Goal: Information Seeking & Learning: Check status

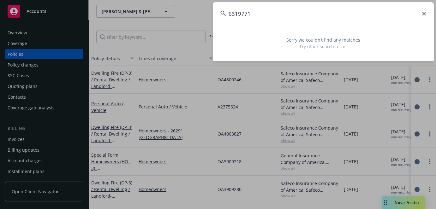
type input "6319771"
drag, startPoint x: 257, startPoint y: 14, endPoint x: 105, endPoint y: 12, distance: 152.9
click at [135, 11] on div "6319771 Sorry we couldn’t find any matches Try other search terms" at bounding box center [218, 104] width 436 height 209
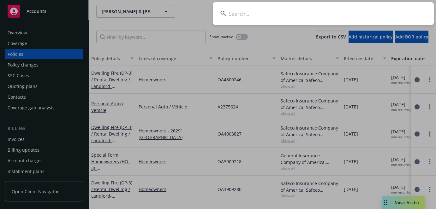
paste input "UNITED FINANCIAL CAS CO"
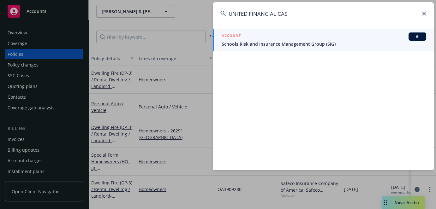
type input "UNITED FINANCIAL CAS"
drag, startPoint x: 276, startPoint y: 12, endPoint x: 64, endPoint y: 15, distance: 212.3
click at [71, 15] on div "UNITED FINANCIAL CAS ACCOUNT BI Schools Risk and Insurance Management Group (SI…" at bounding box center [218, 104] width 436 height 209
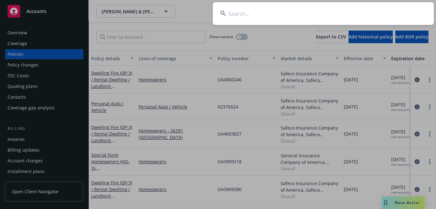
paste input "VSEQ336943"
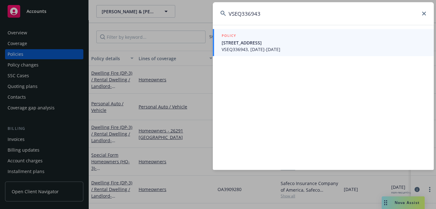
type input "VSEQ336943"
click at [261, 43] on span "[STREET_ADDRESS]" at bounding box center [324, 42] width 205 height 7
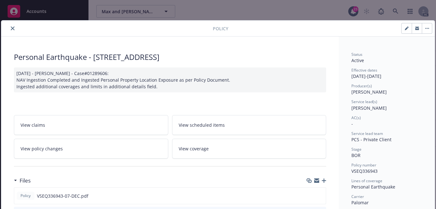
click at [13, 29] on icon "close" at bounding box center [13, 29] width 4 height 4
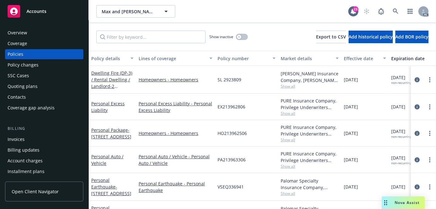
scroll to position [25, 0]
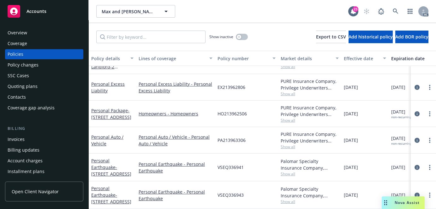
click at [24, 33] on div "Overview" at bounding box center [18, 33] width 20 height 10
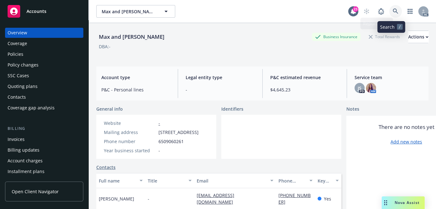
click at [393, 12] on icon at bounding box center [396, 12] width 6 height 6
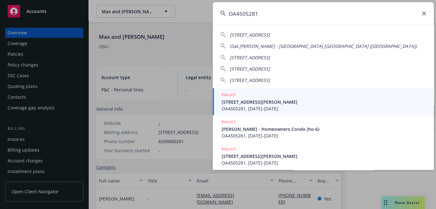
type input "OA4505281"
click at [269, 102] on span "[STREET_ADDRESS][PERSON_NAME]" at bounding box center [324, 102] width 205 height 7
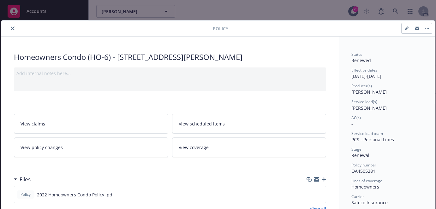
click at [12, 28] on icon "close" at bounding box center [13, 29] width 4 height 4
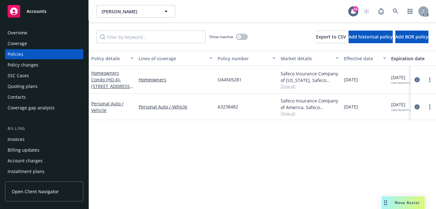
click at [24, 32] on div "Overview" at bounding box center [18, 33] width 20 height 10
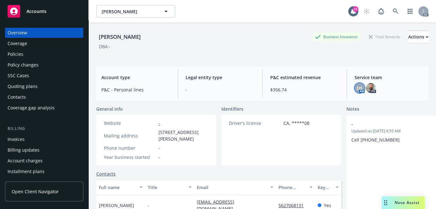
click at [357, 93] on div "DS" at bounding box center [360, 88] width 10 height 10
click at [247, 40] on div "[PERSON_NAME] Business Insurance Total Rewards Actions" at bounding box center [262, 37] width 332 height 13
click at [393, 11] on icon at bounding box center [395, 11] width 5 height 5
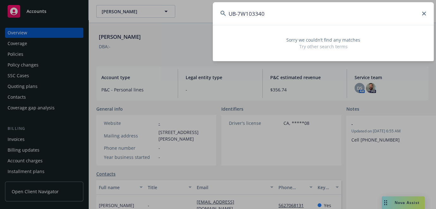
type input "UB-7W103340"
